Goal: Obtain resource: Obtain resource

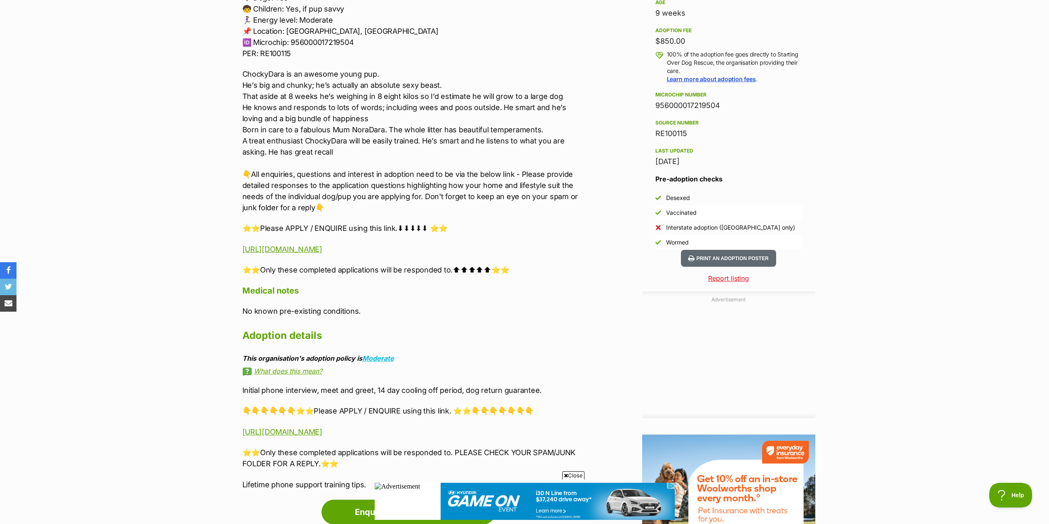
scroll to position [620, 0]
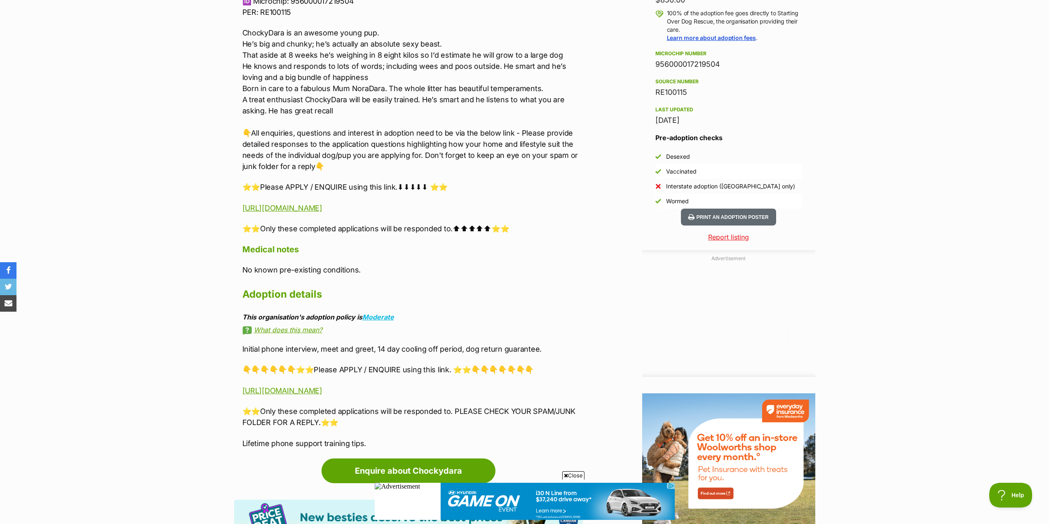
click at [266, 333] on link "What does this mean?" at bounding box center [412, 329] width 340 height 7
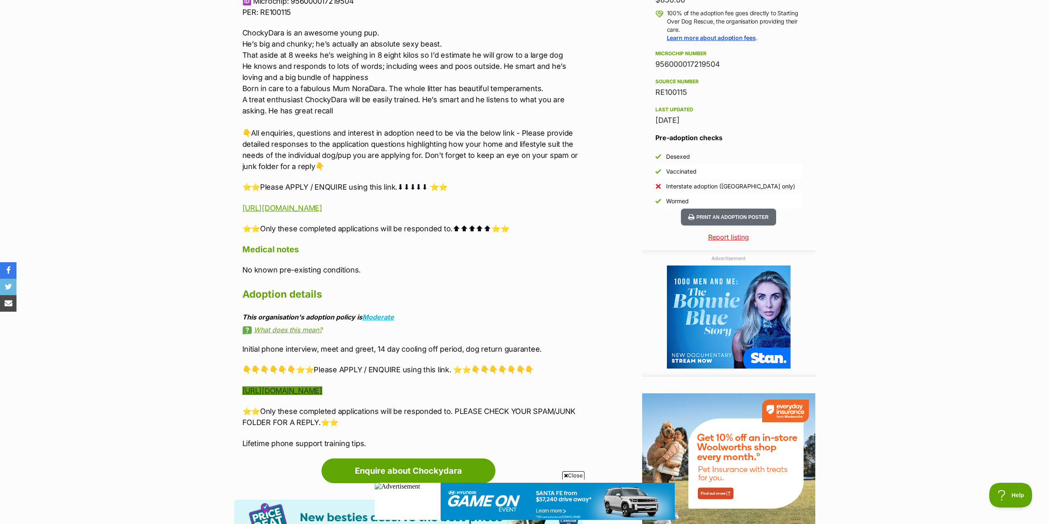
scroll to position [0, 0]
click at [322, 391] on link "https://www.startingoverdogrescue.org.au/adoption-application-form/" at bounding box center [282, 390] width 80 height 9
